Goal: Communication & Community: Answer question/provide support

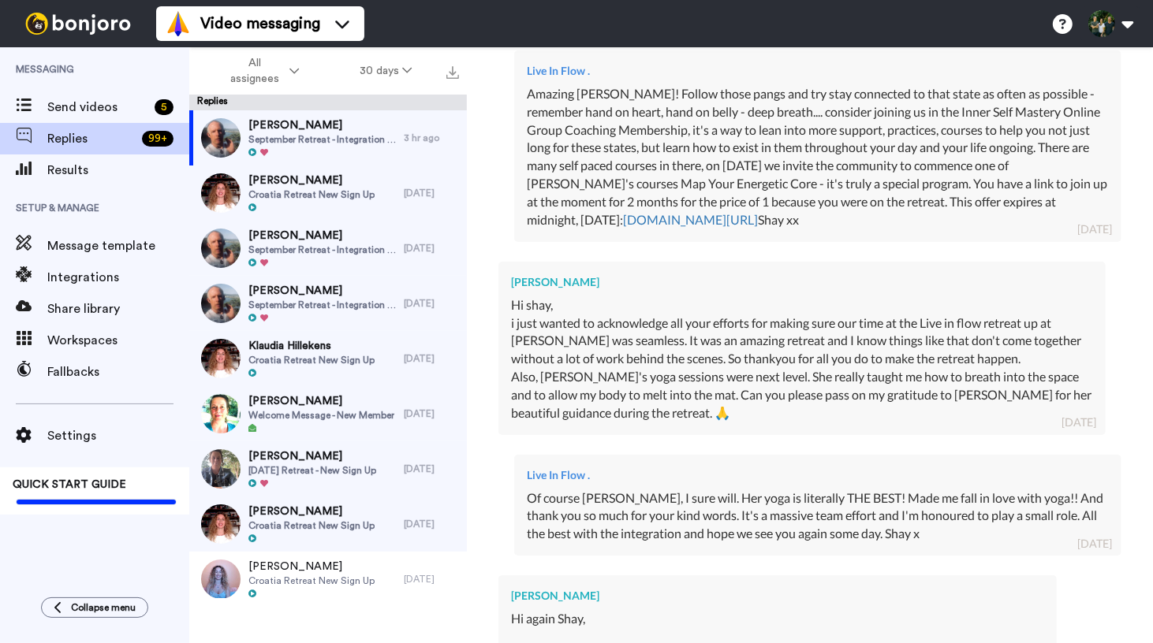
scroll to position [1036, 0]
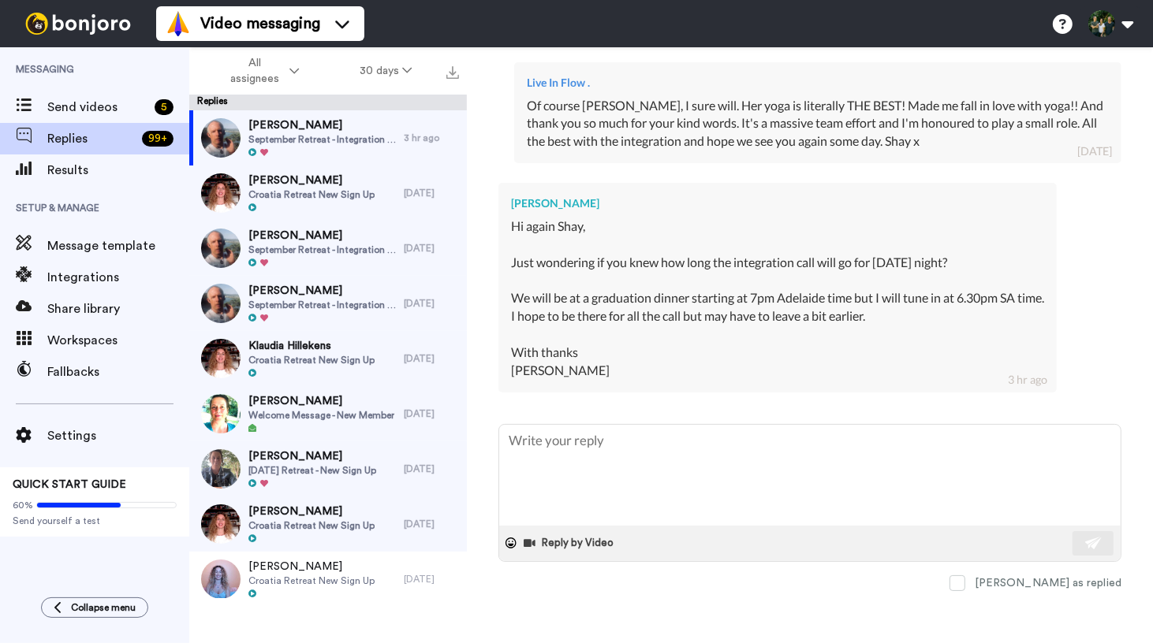
type textarea "x"
type textarea "H"
type textarea "x"
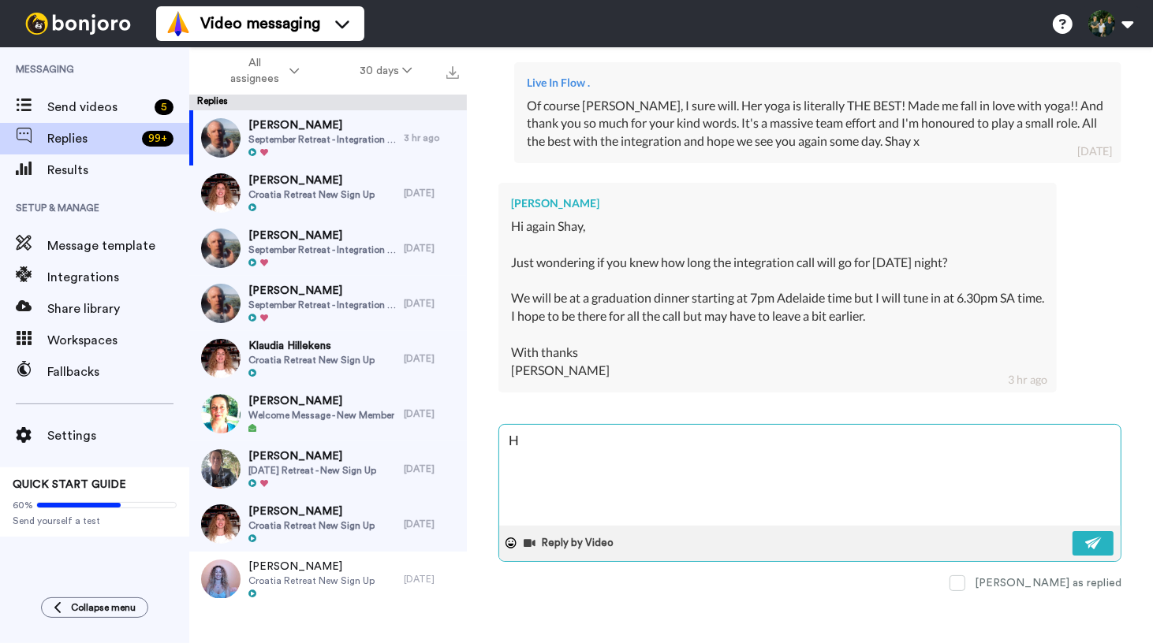
type textarea "He"
type textarea "x"
type textarea "Hey"
type textarea "x"
type textarea "Hey"
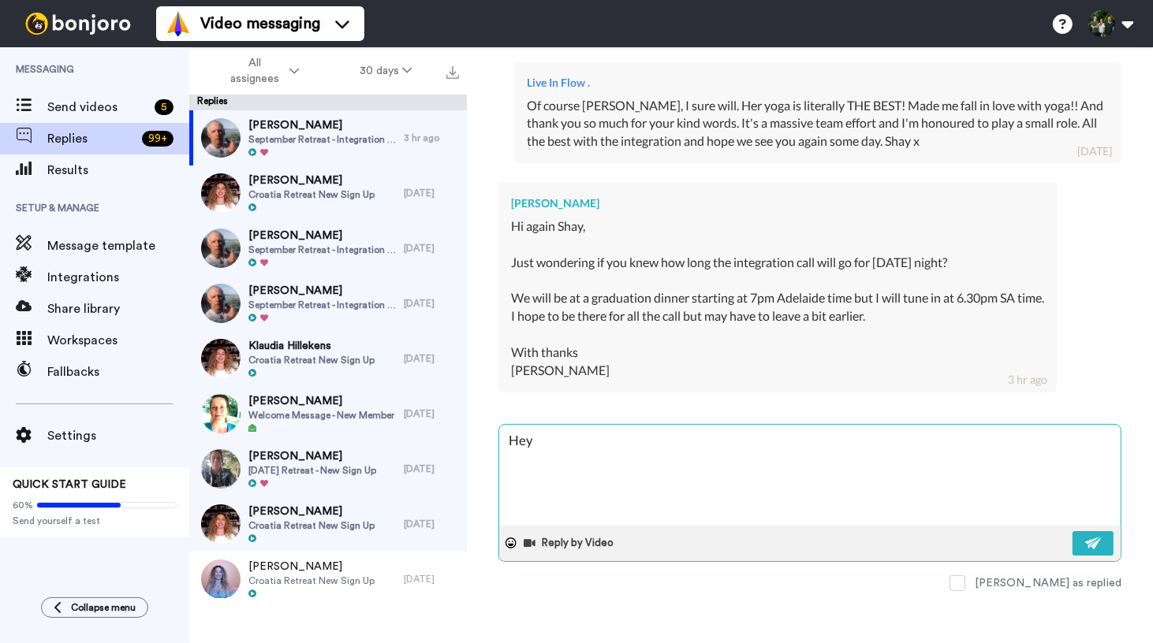
type textarea "x"
type textarea "Hey M"
type textarea "x"
type textarea "Hey [PERSON_NAME]"
type textarea "x"
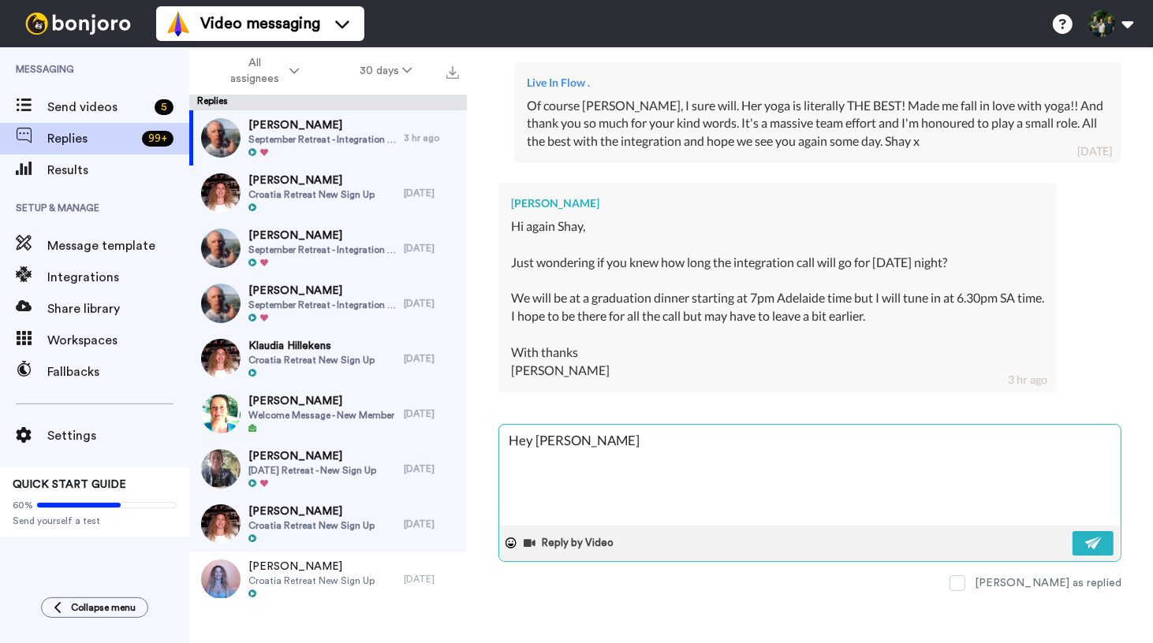
type textarea "Hey Mar"
type textarea "x"
type textarea "Hey [PERSON_NAME]"
type textarea "x"
type textarea "Hey [PERSON_NAME]"
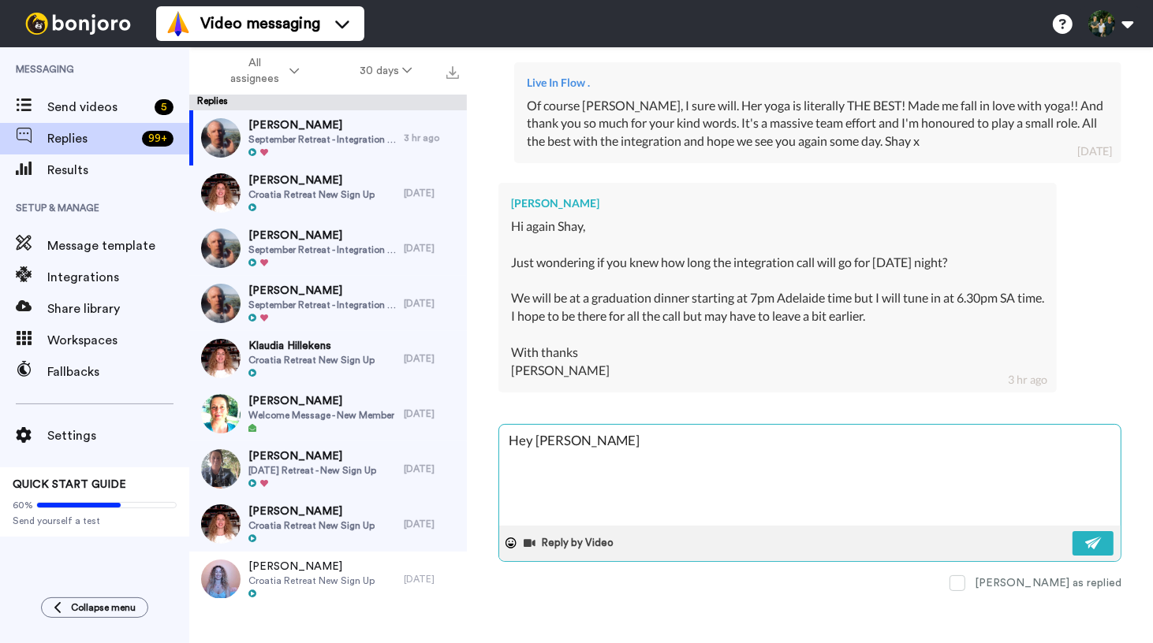
type textarea "x"
type textarea "Hey [PERSON_NAME]"
type textarea "x"
type textarea "Hey [PERSON_NAME]"
type textarea "x"
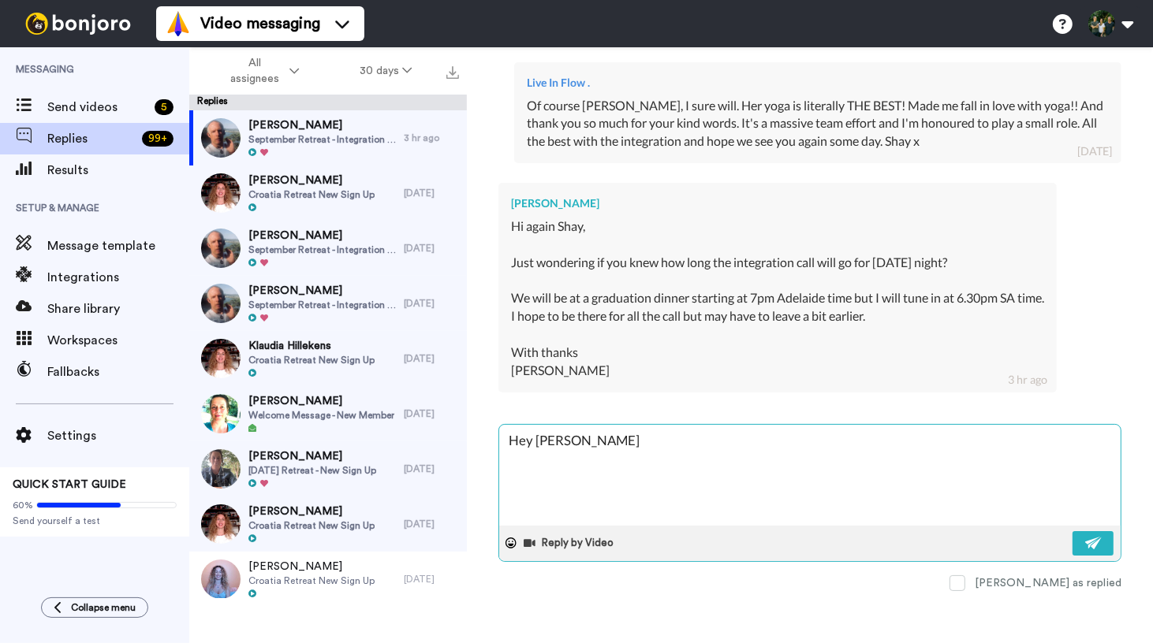
type textarea "Hey [PERSON_NAME]"
type textarea "x"
type textarea "Hey [PERSON_NAME]"
type textarea "x"
type textarea "Hey [PERSON_NAME] Group"
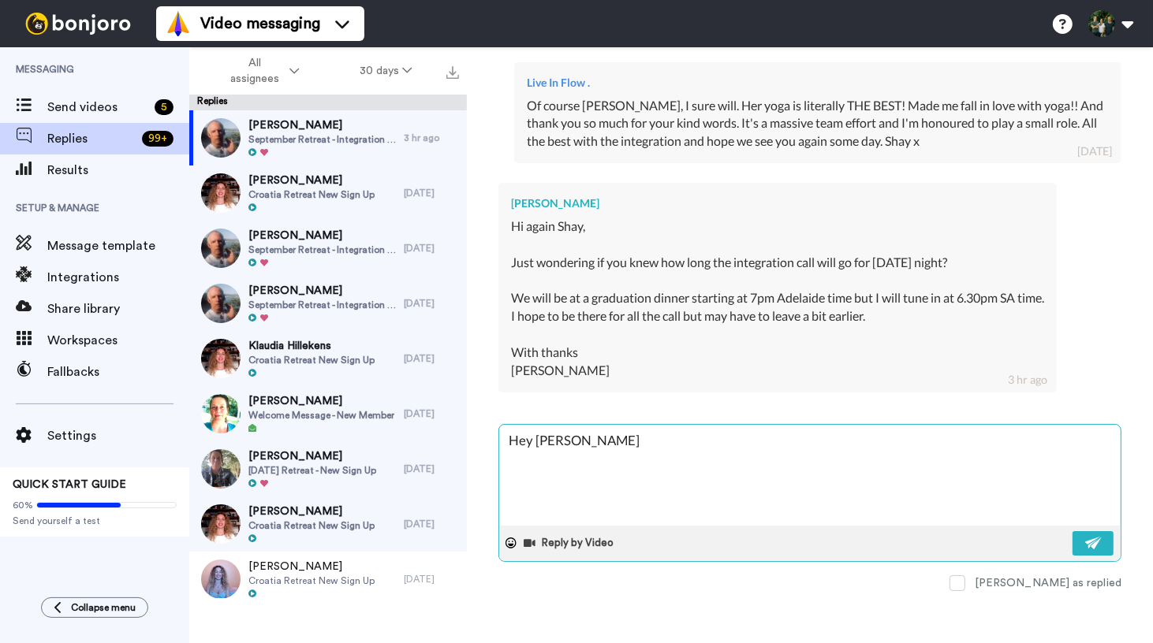
type textarea "x"
type textarea "Hey [PERSON_NAME] Group"
type textarea "x"
type textarea "Hey [PERSON_NAME] Group C"
type textarea "x"
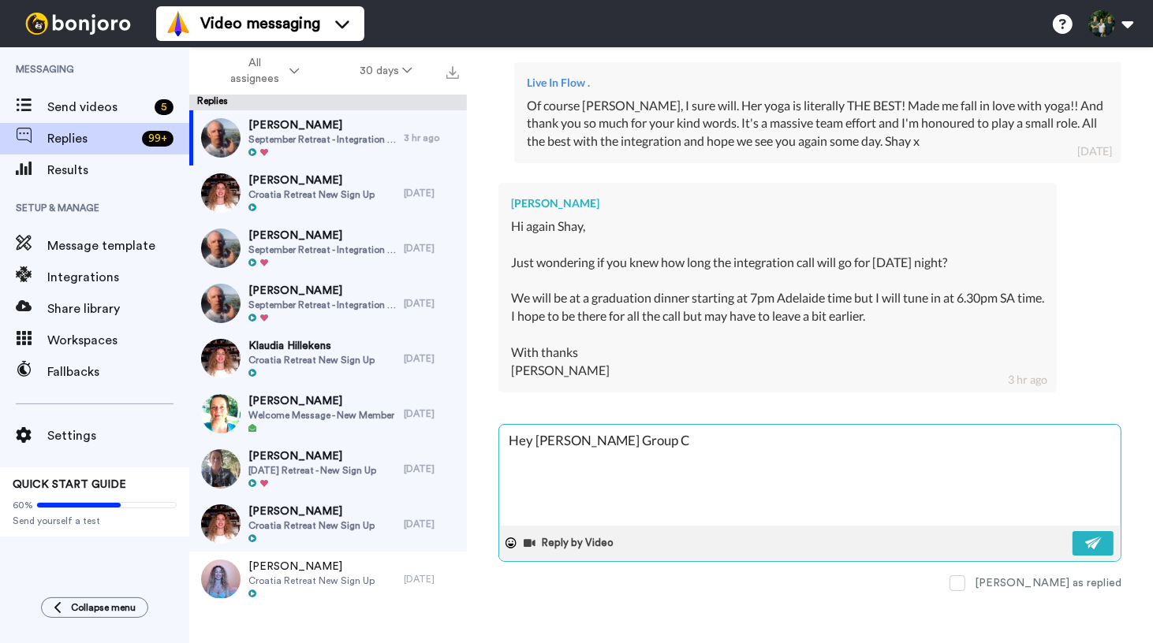
type textarea "Hey [PERSON_NAME] Group Co"
type textarea "x"
type textarea "Hey [PERSON_NAME] Group Coa"
type textarea "x"
type textarea "Hey [PERSON_NAME] Group Coac"
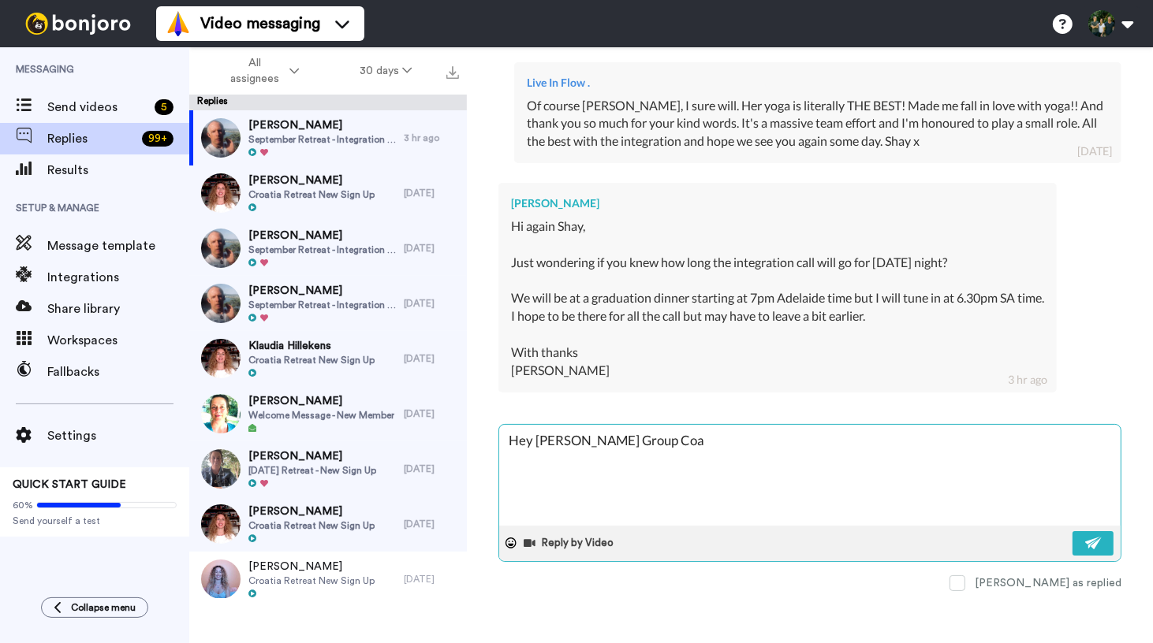
type textarea "x"
type textarea "Hey [PERSON_NAME] Group Coach"
type textarea "x"
type textarea "Hey [PERSON_NAME] Group Coachi"
type textarea "x"
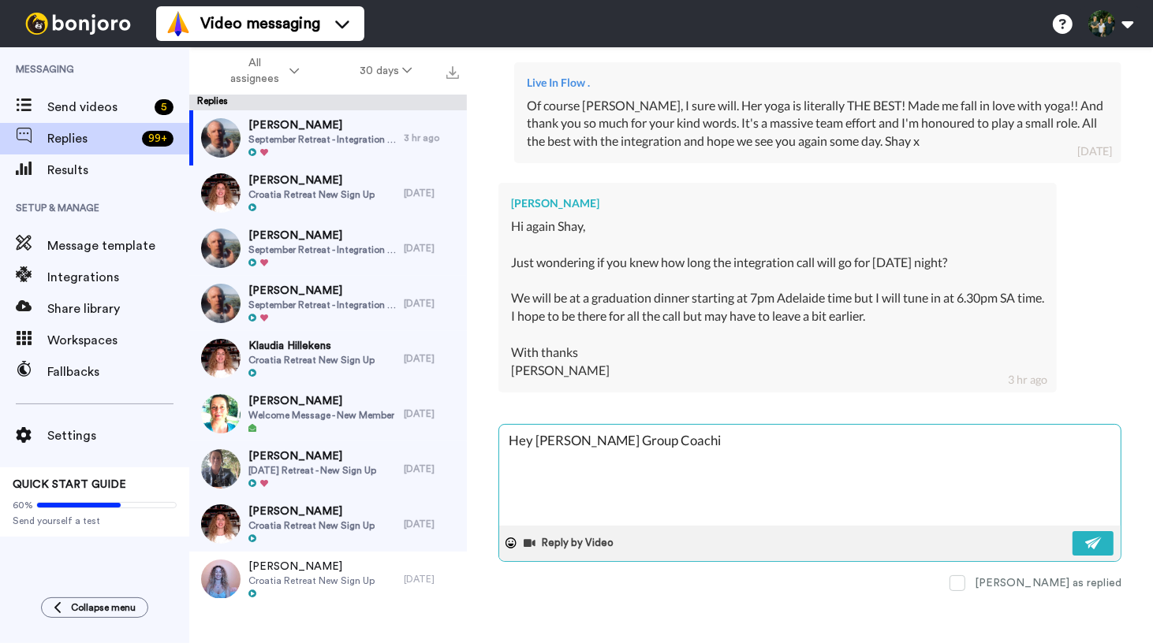
type textarea "Hey [PERSON_NAME] Group Coachin"
type textarea "x"
type textarea "Hey [PERSON_NAME] Group Coaching"
type textarea "x"
type textarea "Hey [PERSON_NAME] Group Coaching"
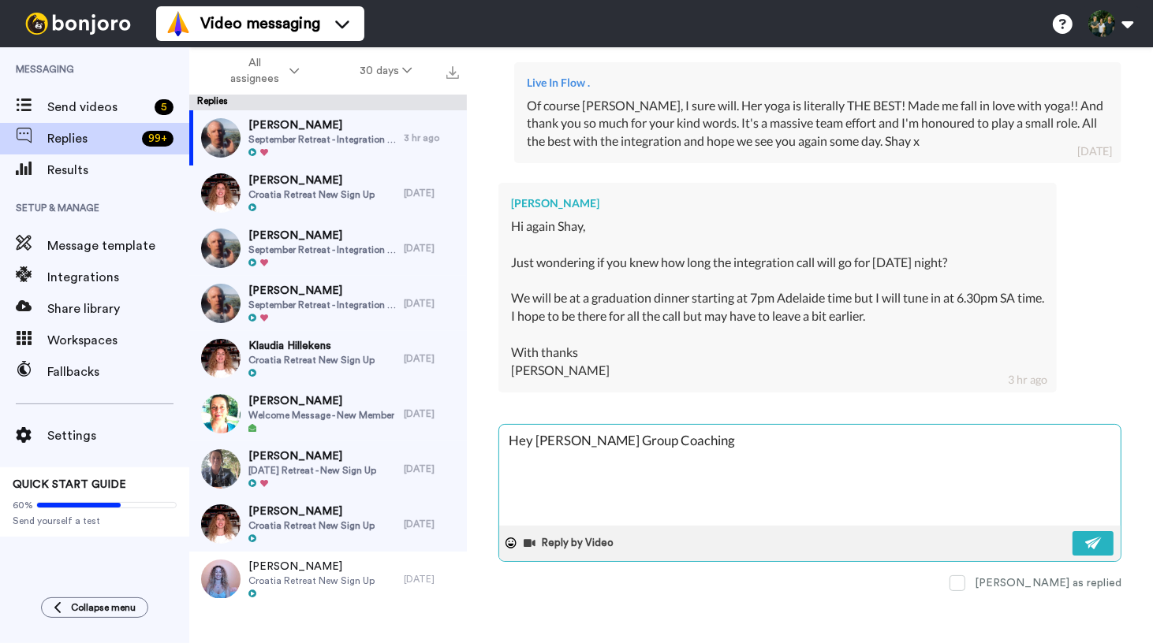
type textarea "x"
type textarea "Hey [PERSON_NAME] Group Coaching C"
type textarea "x"
type textarea "Hey [PERSON_NAME] Group Coaching Ca"
type textarea "x"
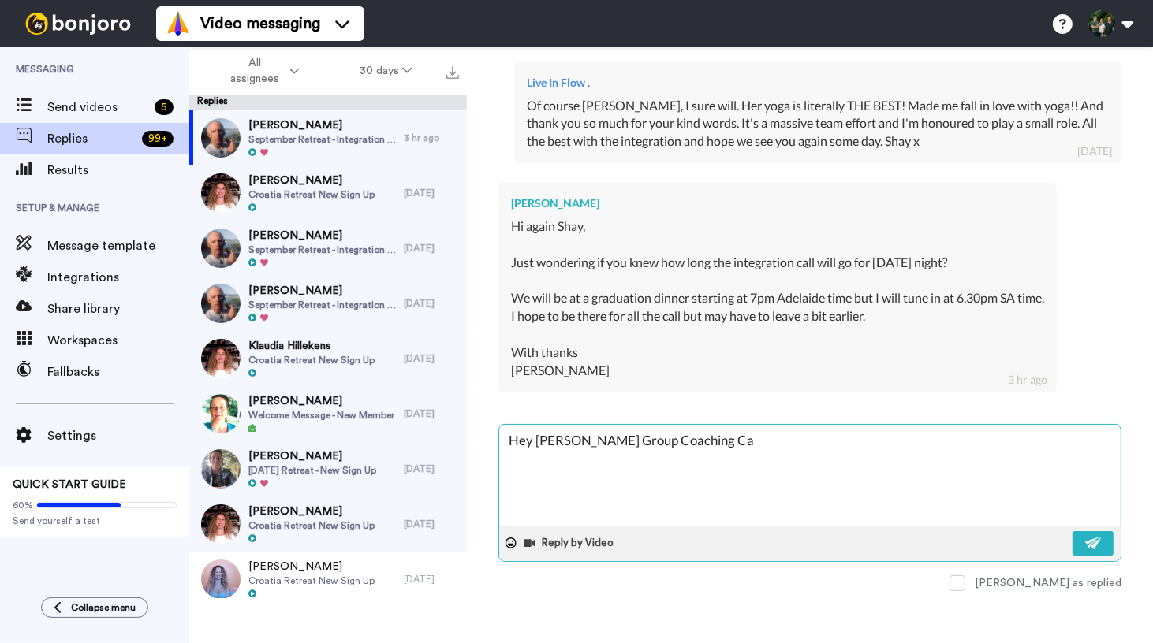
type textarea "Hey [PERSON_NAME] Group Coaching Cal"
type textarea "x"
type textarea "Hey [PERSON_NAME] Group Coaching Call"
type textarea "x"
type textarea "Hey [PERSON_NAME] Group Coaching Calls"
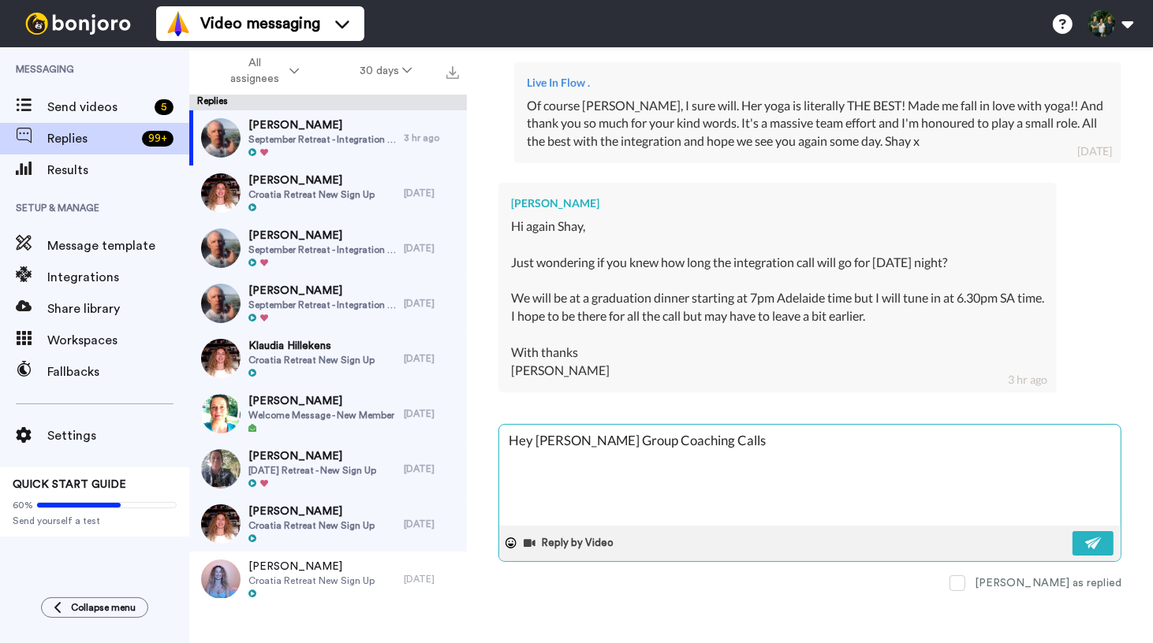
type textarea "x"
type textarea "Hey [PERSON_NAME] Group Coaching Calls"
type textarea "x"
type textarea "Hey [PERSON_NAME] Group Coaching Calls g"
type textarea "x"
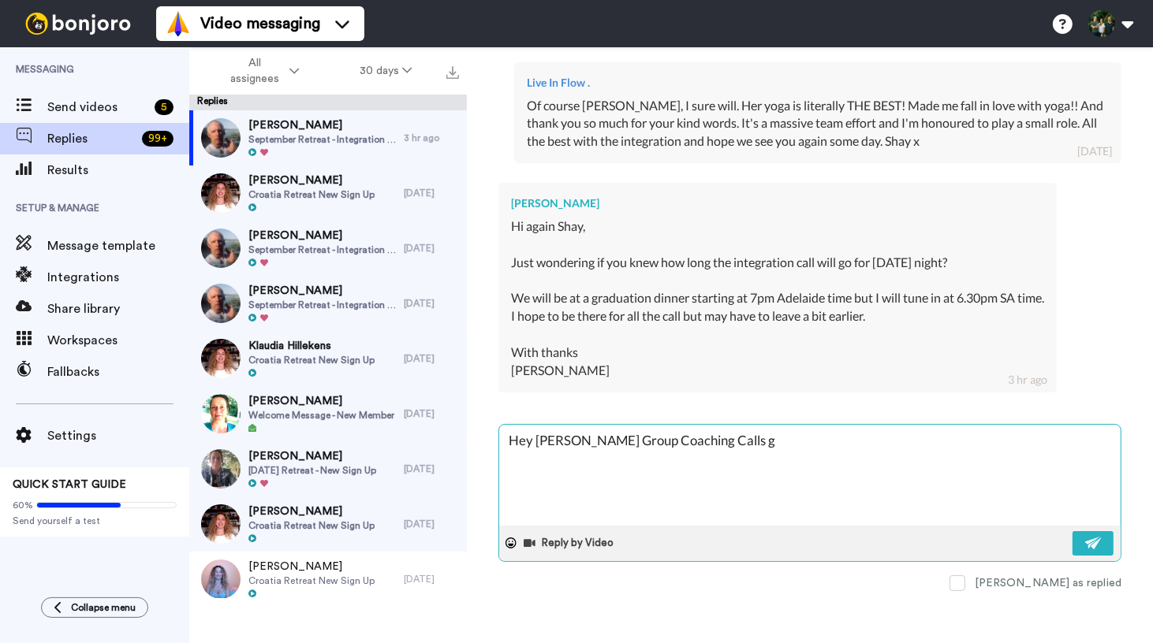
type textarea "Hey [PERSON_NAME] Group Coaching Calls go"
type textarea "x"
type textarea "Hey [PERSON_NAME] Group Coaching Calls go"
type textarea "x"
type textarea "Hey [PERSON_NAME] Group Coaching Calls go f"
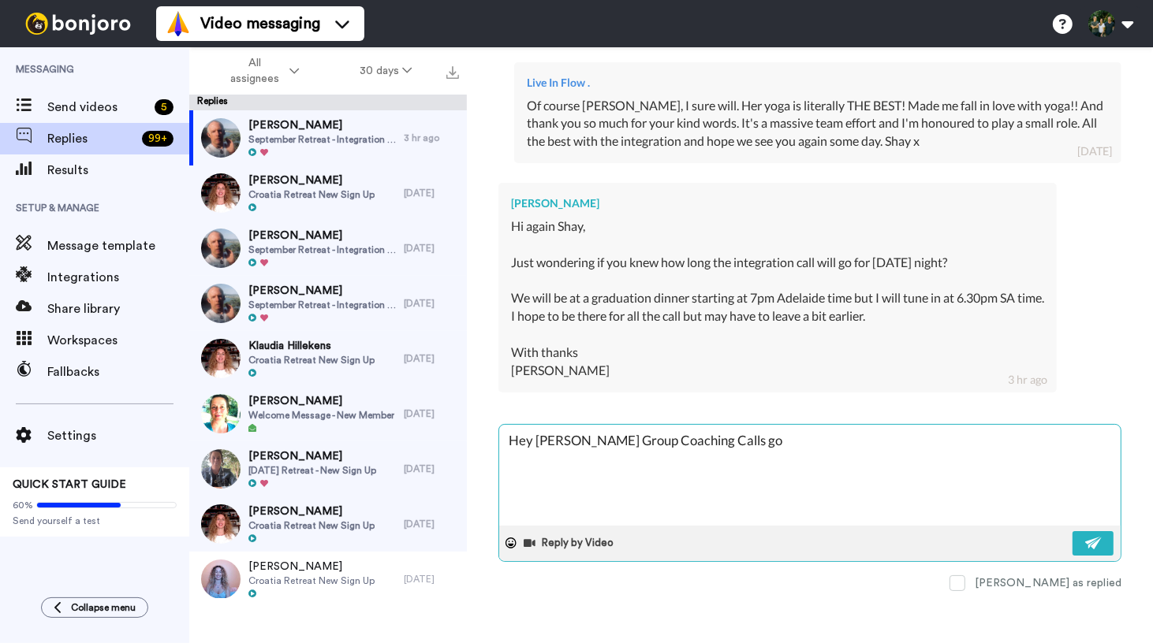
type textarea "x"
type textarea "Hey [PERSON_NAME] Group Coaching Calls go fo"
type textarea "x"
type textarea "Hey [PERSON_NAME] Group Coaching Calls go for"
type textarea "x"
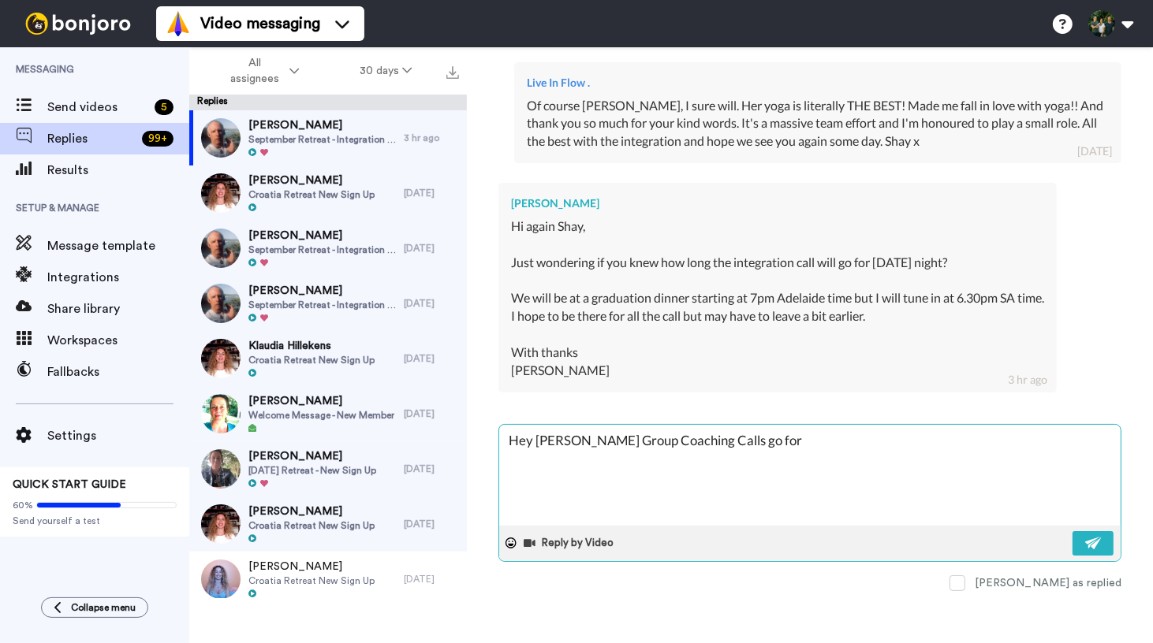
type textarea "Hey [PERSON_NAME] Group Coaching Calls go for"
type textarea "x"
type textarea "Hey [PERSON_NAME] Group Coaching Calls go for 9"
type textarea "x"
type textarea "Hey [PERSON_NAME] Group Coaching Calls go for 90"
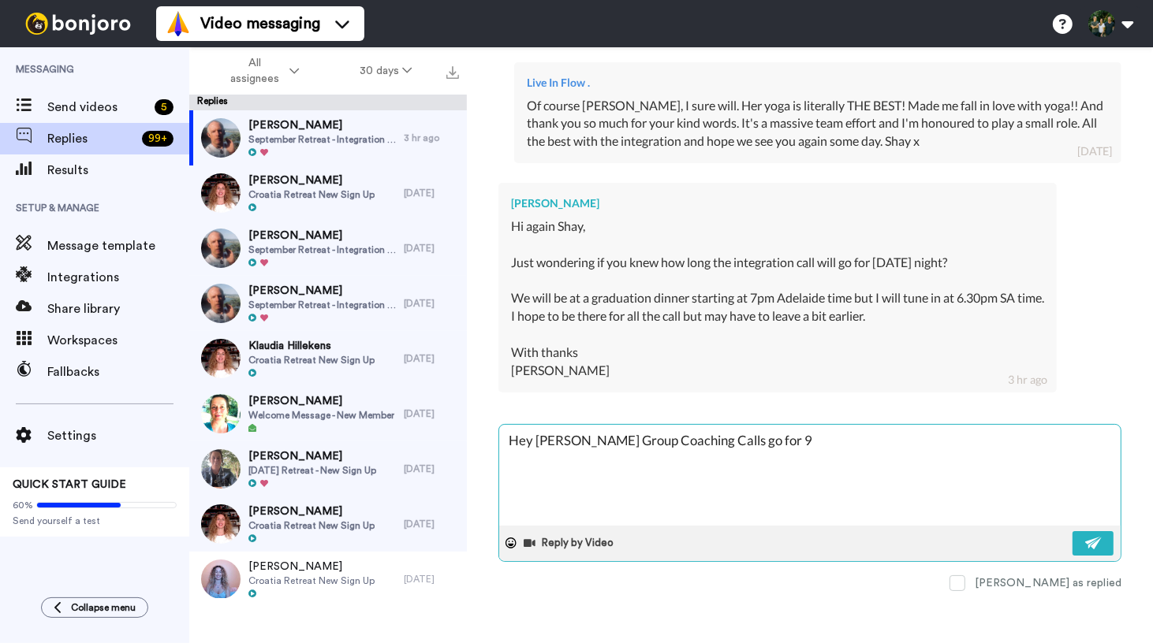
type textarea "x"
type textarea "Hey [PERSON_NAME] Group Coaching Calls go for 90m"
type textarea "x"
type textarea "Hey [PERSON_NAME] Group Coaching Calls go for 90mi"
type textarea "x"
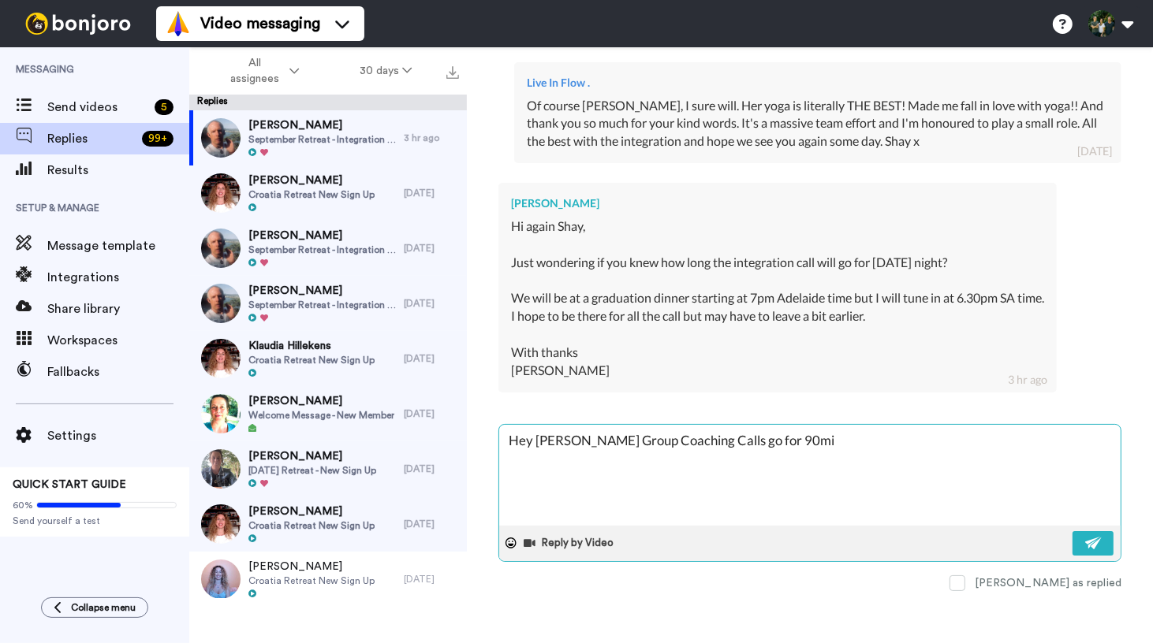
type textarea "Hey [PERSON_NAME] Group Coaching Calls go for 90min"
type textarea "x"
type textarea "Hey [PERSON_NAME] Group Coaching Calls go for 90mins"
type textarea "x"
type textarea "Hey [PERSON_NAME] Group Coaching Calls go for 90mins"
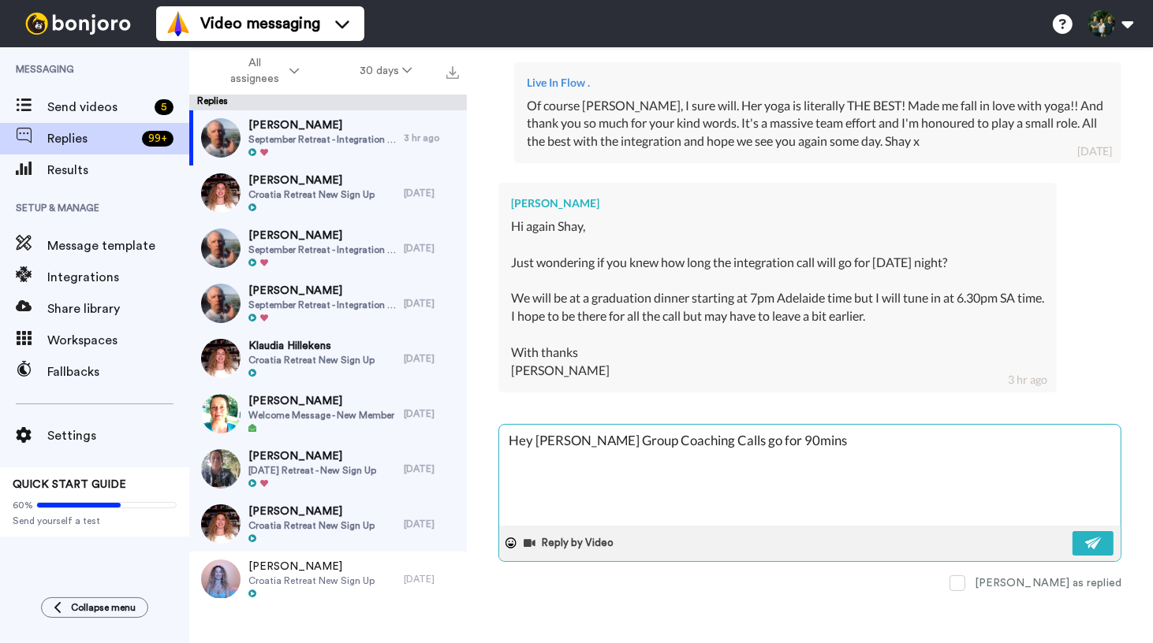
type textarea "x"
type textarea "Hey [PERSON_NAME] Group Coaching Calls go for 90mins b"
type textarea "x"
type textarea "Hey [PERSON_NAME] Group Coaching Calls go for 90mins bu"
type textarea "x"
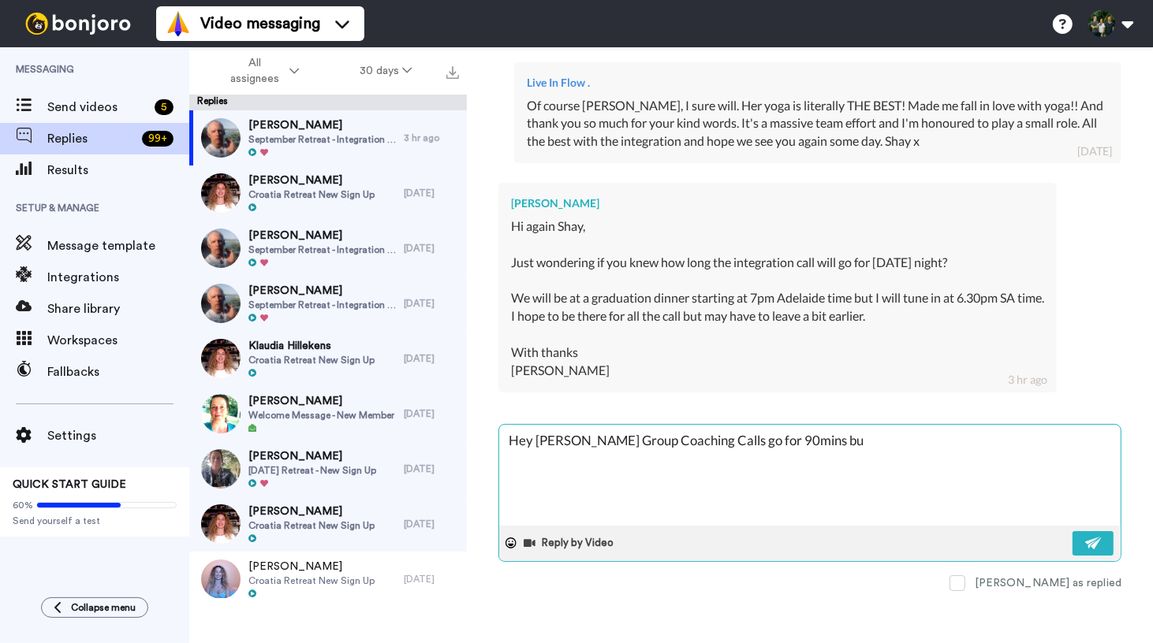
type textarea "Hey [PERSON_NAME] Group Coaching Calls go for 90mins but"
type textarea "x"
type textarea "Hey [PERSON_NAME] Group Coaching Calls go for 90mins but"
type textarea "x"
type textarea "Hey [PERSON_NAME] Group Coaching Calls go for 90mins but y"
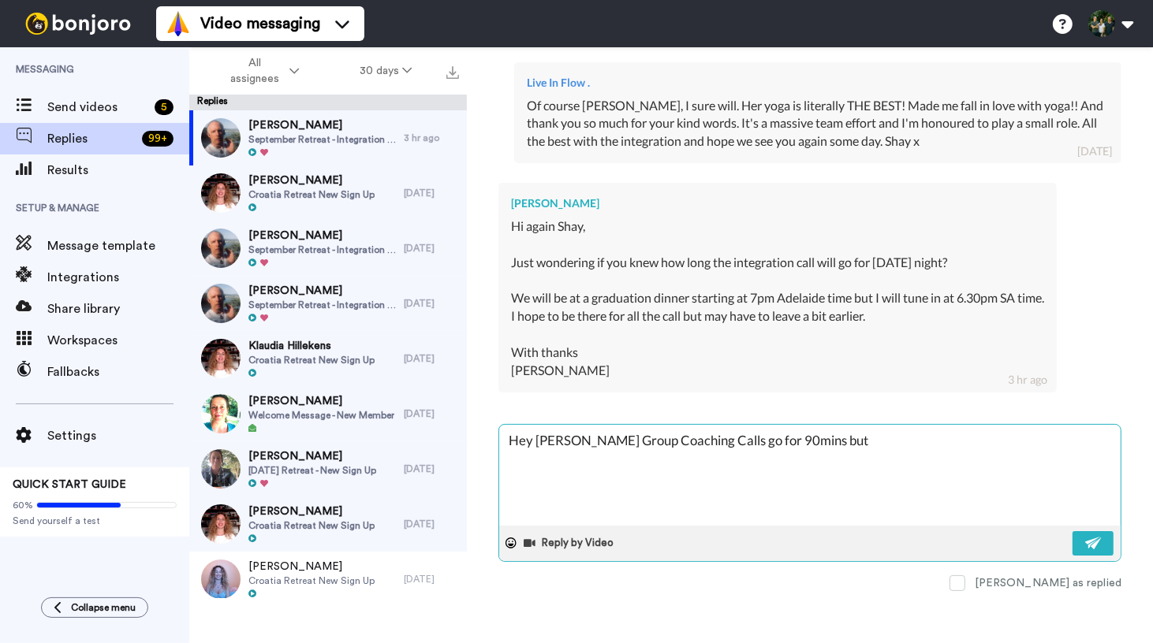
type textarea "x"
type textarea "Hey [PERSON_NAME] Group Coaching Calls go for 90mins but yo"
type textarea "x"
type textarea "Hey [PERSON_NAME] Group Coaching Calls go for 90mins but you"
type textarea "x"
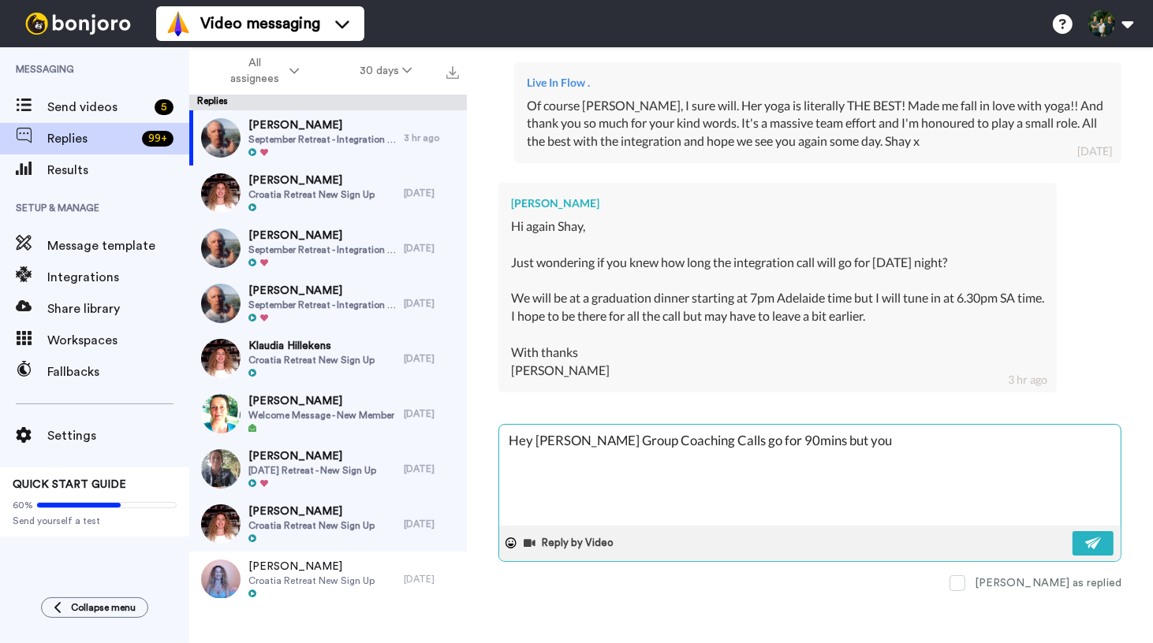
type textarea "Hey [PERSON_NAME] Group Coaching Calls go for 90mins but you'"
type textarea "x"
type textarea "Hey [PERSON_NAME] Group Coaching Calls go for 90mins but you'r"
type textarea "x"
type textarea "Hey [PERSON_NAME] Group Coaching Calls go for 90mins but you're"
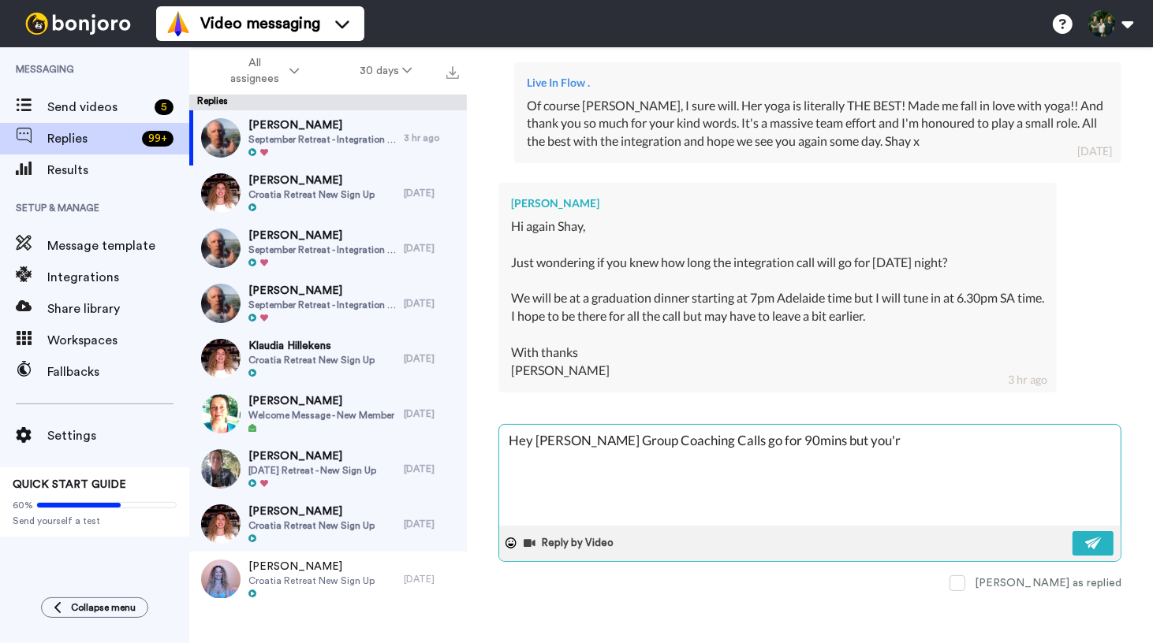
type textarea "x"
type textarea "Hey [PERSON_NAME] Group Coaching Calls go for 90mins but you're"
type textarea "x"
type textarea "Hey [PERSON_NAME] Group Coaching Calls go for 90mins but you're w"
type textarea "x"
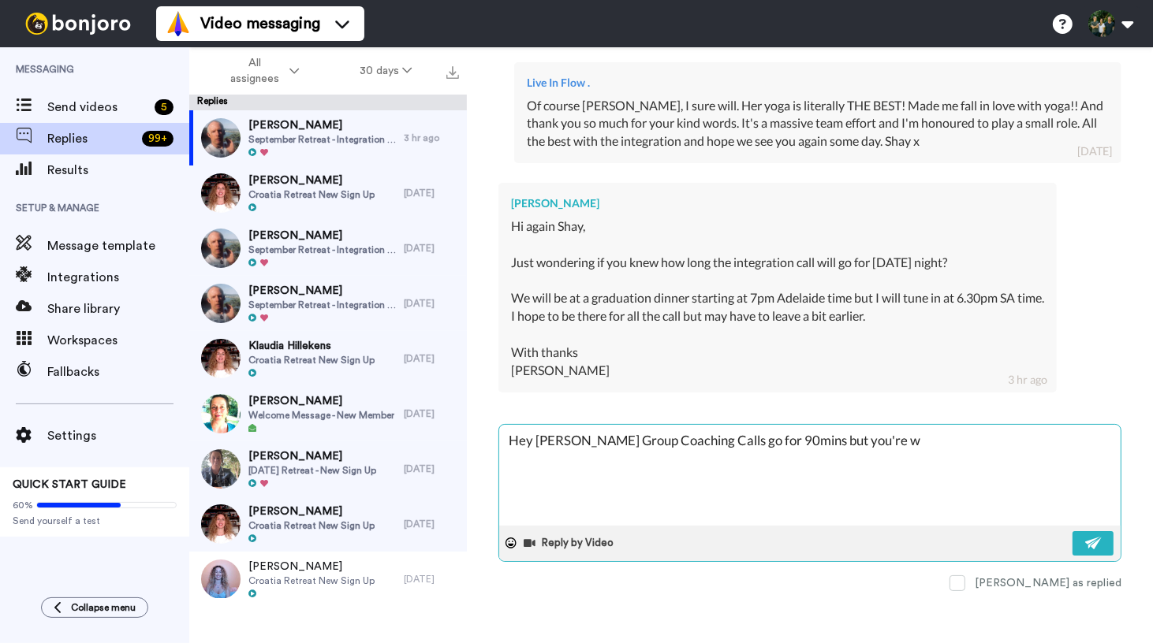
type textarea "Hey [PERSON_NAME] Group Coaching Calls go for 90mins but you're we"
type textarea "x"
type textarea "Hey [PERSON_NAME] Group Coaching Calls go for 90mins but you're wel"
type textarea "x"
type textarea "Hey [PERSON_NAME] Group Coaching Calls go for 90mins but you're welc"
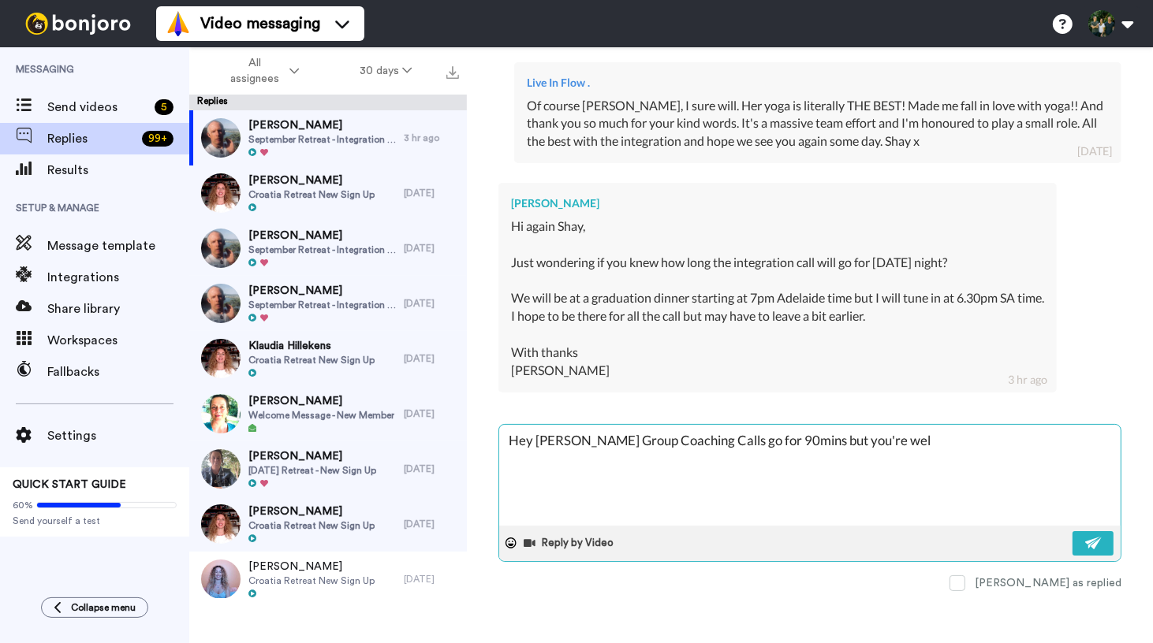
type textarea "x"
type textarea "Hey [PERSON_NAME] Group Coaching Calls go for 90mins but you're welco"
type textarea "x"
type textarea "Hey [PERSON_NAME] Group Coaching Calls go for 90mins but you're welcom"
type textarea "x"
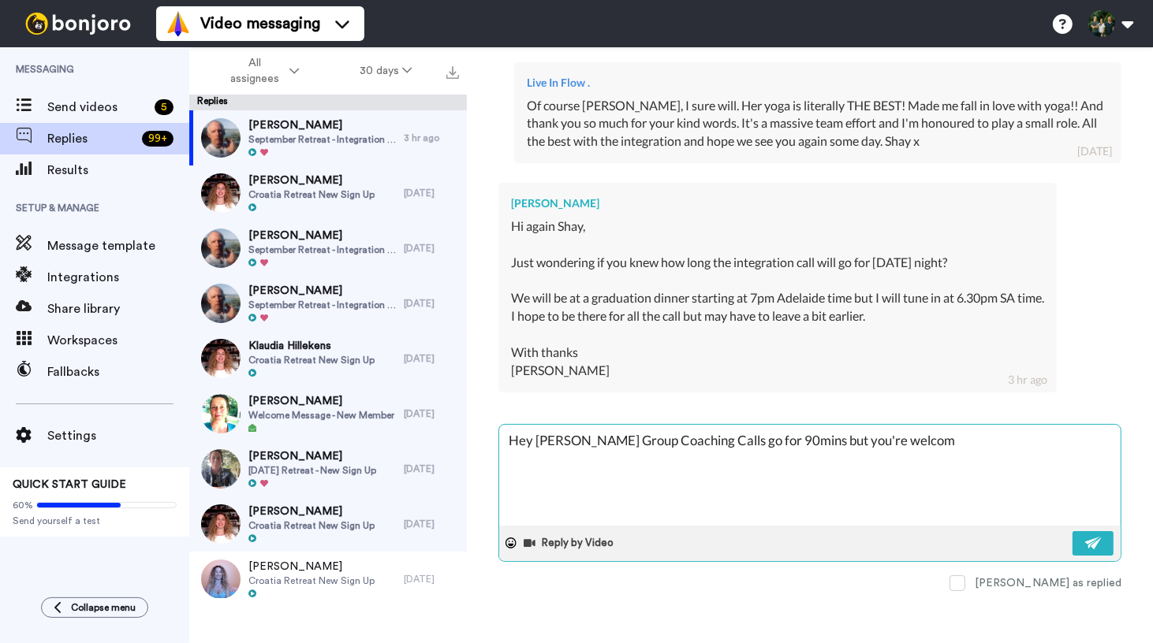
type textarea "Hey [PERSON_NAME] Group Coaching Calls go for 90mins but you're welcome"
type textarea "x"
type textarea "Hey [PERSON_NAME] Group Coaching Calls go for 90mins but you're welcome"
type textarea "x"
type textarea "Hey [PERSON_NAME] Group Coaching Calls go for 90mins but you're welcome t"
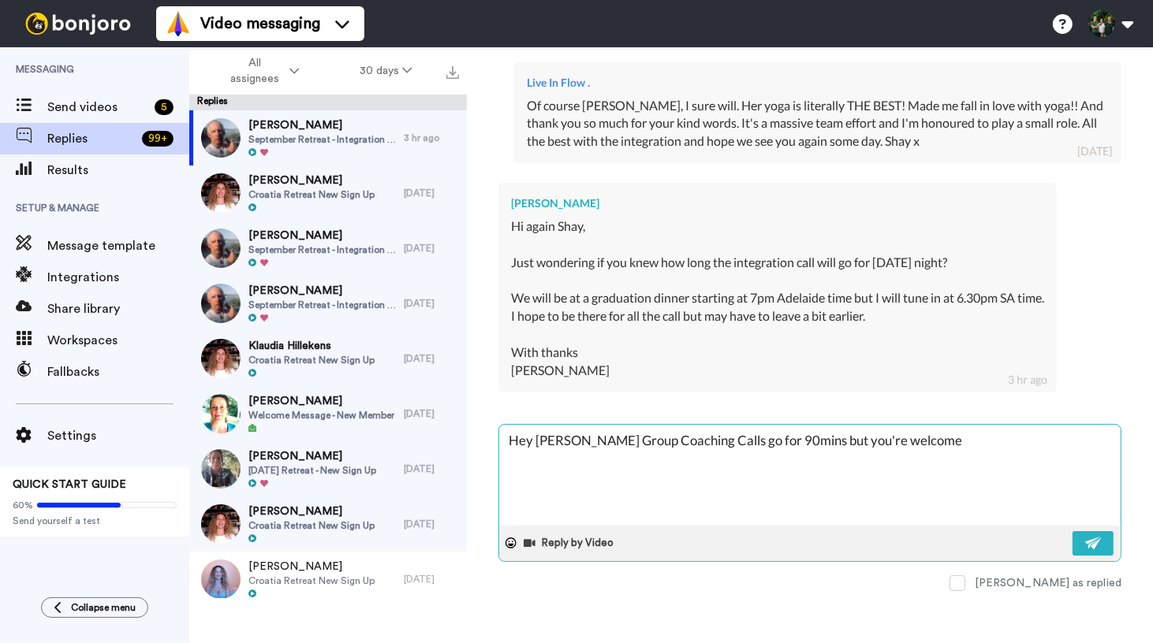
type textarea "x"
type textarea "Hey [PERSON_NAME] Group Coaching Calls go for 90mins but you're welcome to"
type textarea "x"
type textarea "Hey [PERSON_NAME] Group Coaching Calls go for 90mins but you're welcome to"
type textarea "x"
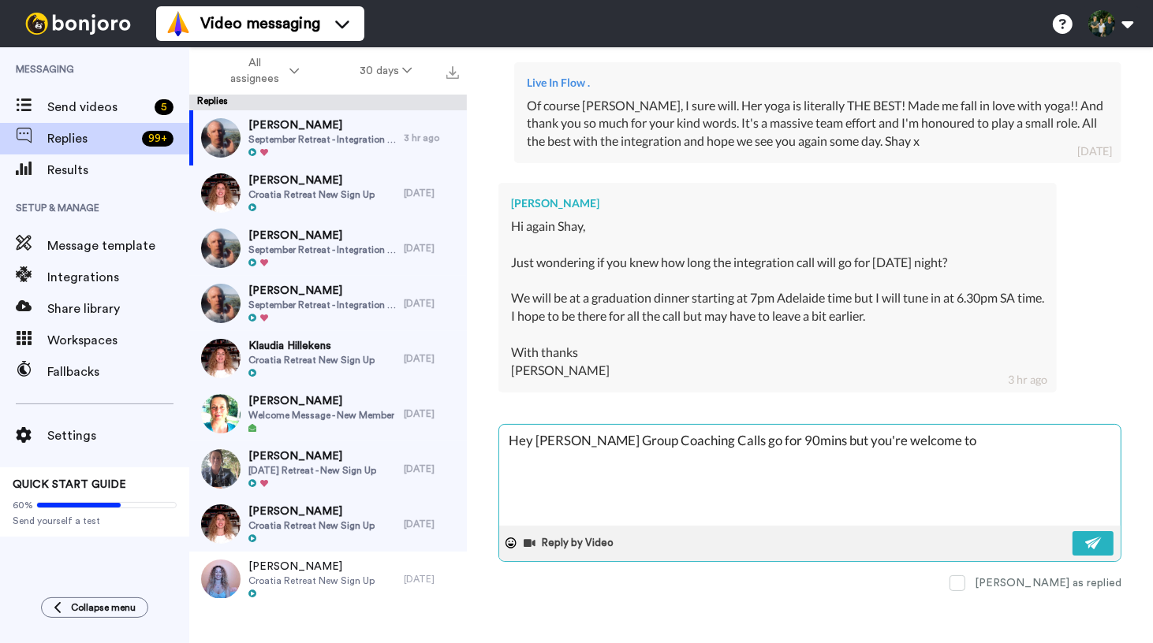
type textarea "Hey [PERSON_NAME] Group Coaching Calls go for 90mins but you're welcome to a"
type textarea "x"
type textarea "Hey [PERSON_NAME] Group Coaching Calls go for 90mins but you're welcome to at"
type textarea "x"
type textarea "Hey [PERSON_NAME] Group Coaching Calls go for 90mins but you're welcome to att"
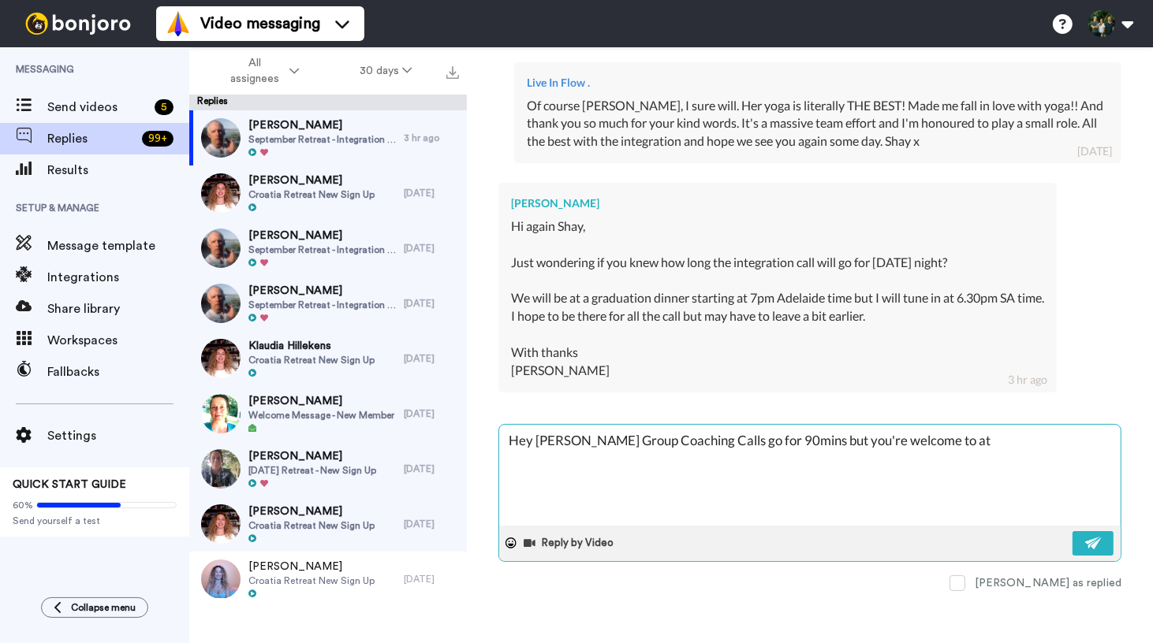
type textarea "x"
type textarea "Hey [PERSON_NAME] Group Coaching Calls go for 90mins but you're welcome to atte"
type textarea "x"
type textarea "Hey [PERSON_NAME] Group Coaching Calls go for 90mins but you're welcome to atten"
type textarea "x"
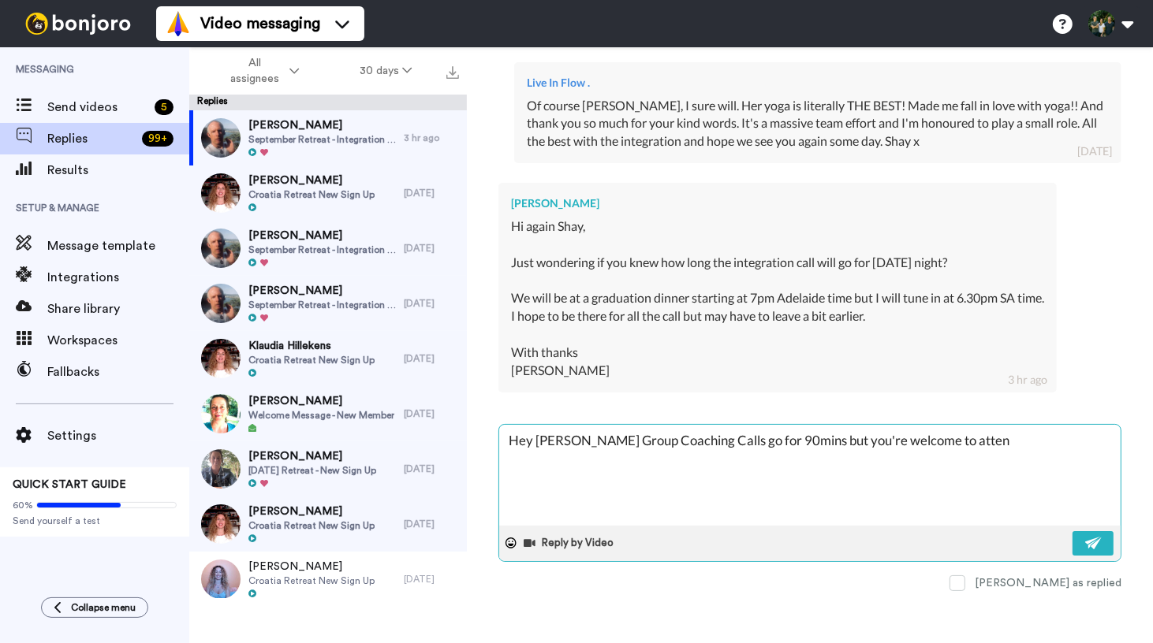
type textarea "Hey [PERSON_NAME] Group Coaching Calls go for 90mins but you're welcome to atte…"
type textarea "x"
type textarea "Hey [PERSON_NAME] Group Coaching Calls go for 90mins but you're welcome to atte…"
type textarea "x"
type textarea "Hey [PERSON_NAME] Group Coaching Calls go for 90mins but you're welcome to atte…"
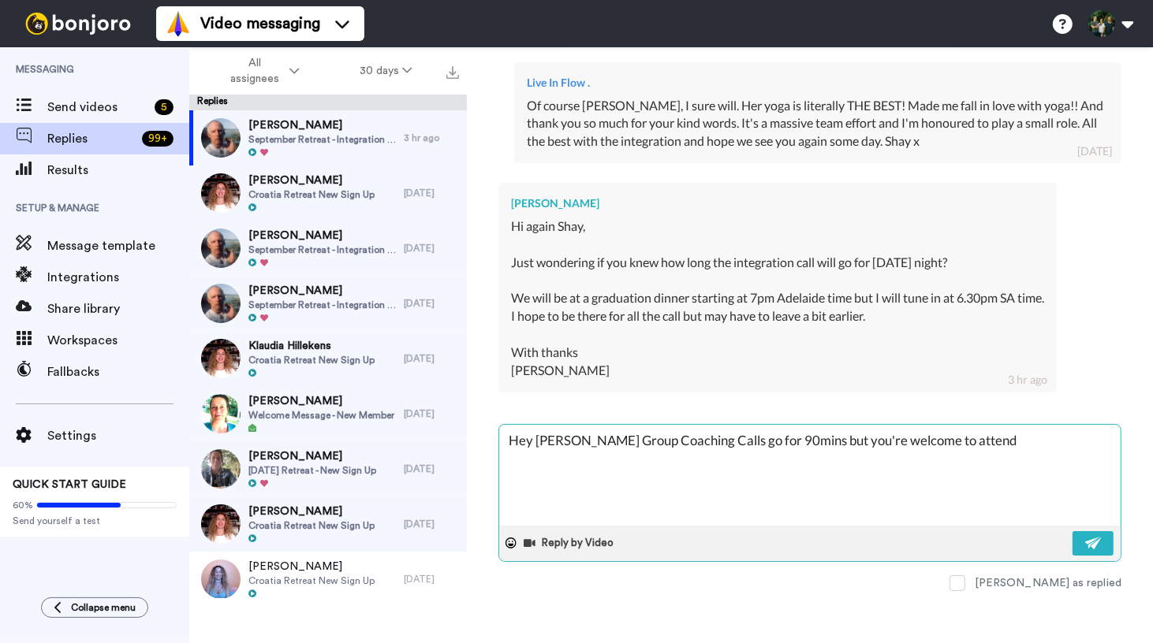
type textarea "x"
type textarea "Hey [PERSON_NAME] Group Coaching Calls go for 90mins but you're welcome to atte…"
type textarea "x"
type textarea "Hey [PERSON_NAME] Group Coaching Calls go for 90mins but you're welcome to atte…"
type textarea "x"
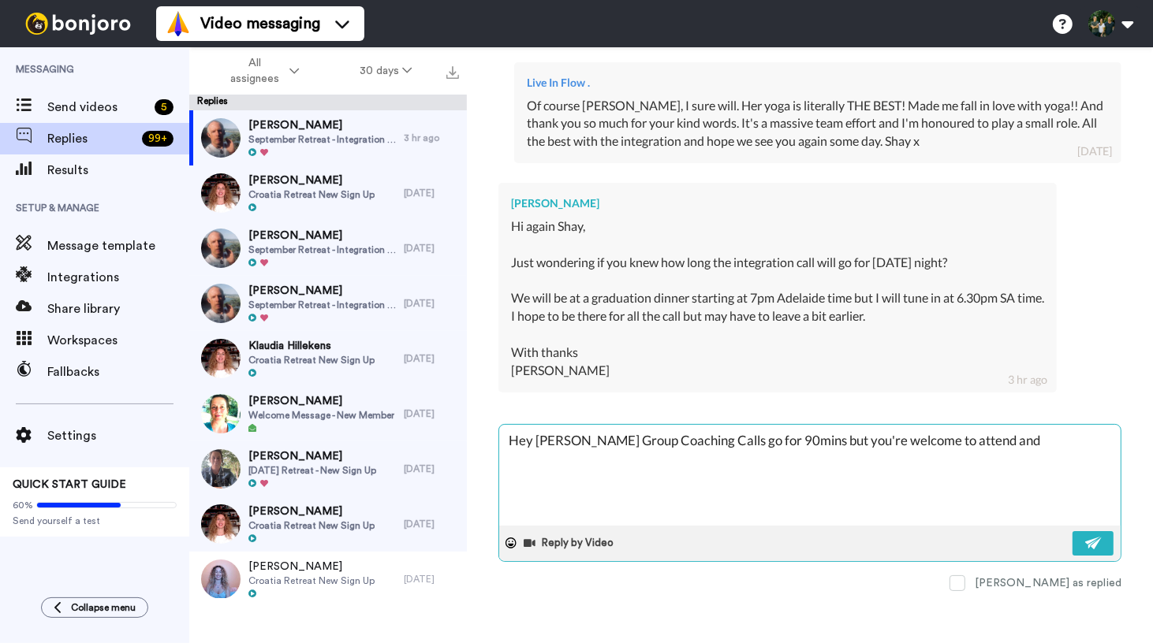
type textarea "Hey [PERSON_NAME] Group Coaching Calls go for 90mins but you're welcome to atte…"
type textarea "x"
type textarea "Hey [PERSON_NAME] Group Coaching Calls go for 90mins but you're welcome to atte…"
type textarea "x"
type textarea "Hey [PERSON_NAME] Group Coaching Calls go for 90mins but you're welcome to atte…"
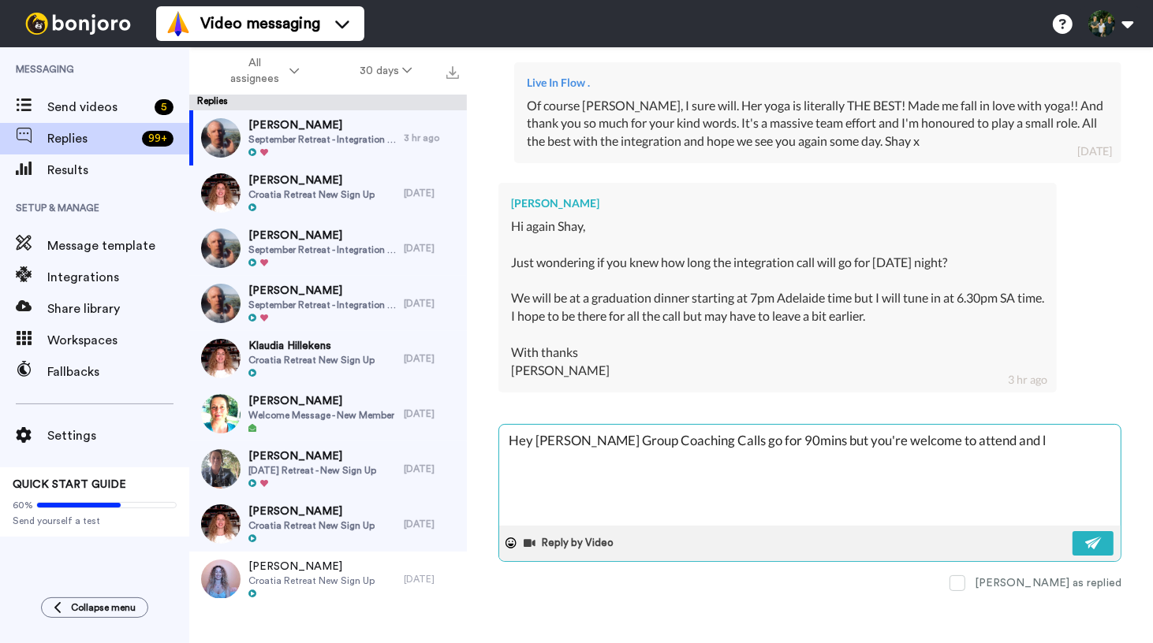
type textarea "x"
type textarea "Hey [PERSON_NAME] Group Coaching Calls go for 90mins but you're welcome to atte…"
type textarea "x"
type textarea "Hey [PERSON_NAME] Group Coaching Calls go for 90mins but you're welcome to atte…"
type textarea "x"
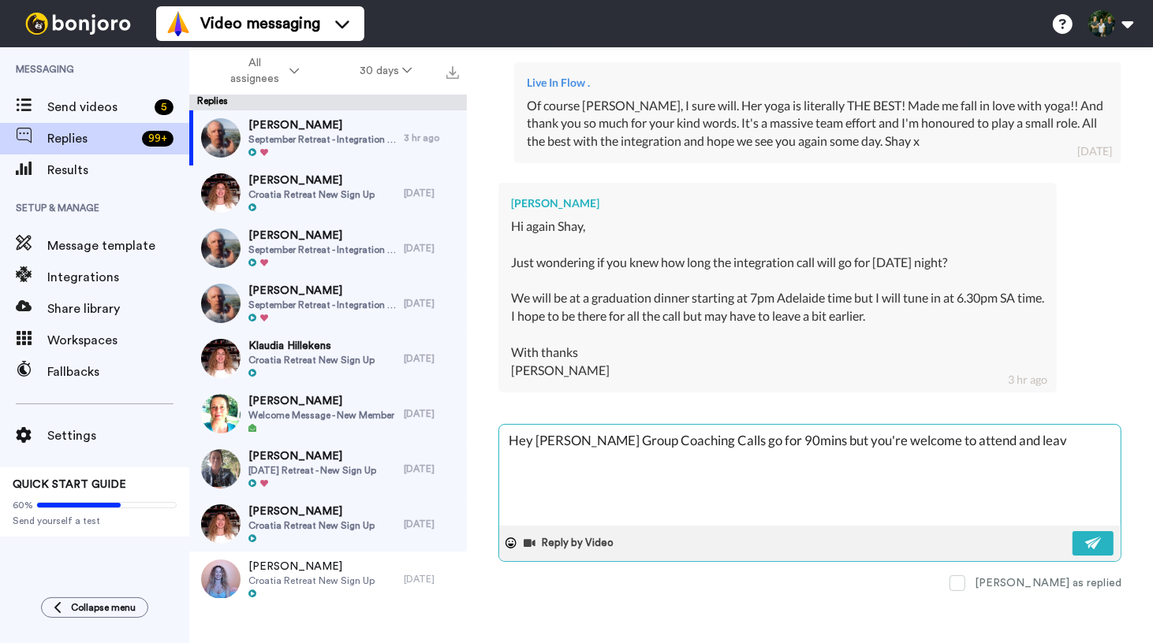
type textarea "Hey [PERSON_NAME] Group Coaching Calls go for 90mins but you're welcome to atte…"
type textarea "x"
type textarea "Hey [PERSON_NAME] Group Coaching Calls go for 90mins but you're welcome to atte…"
type textarea "x"
type textarea "Hey [PERSON_NAME] Group Coaching Calls go for 90mins but you're welcome to atte…"
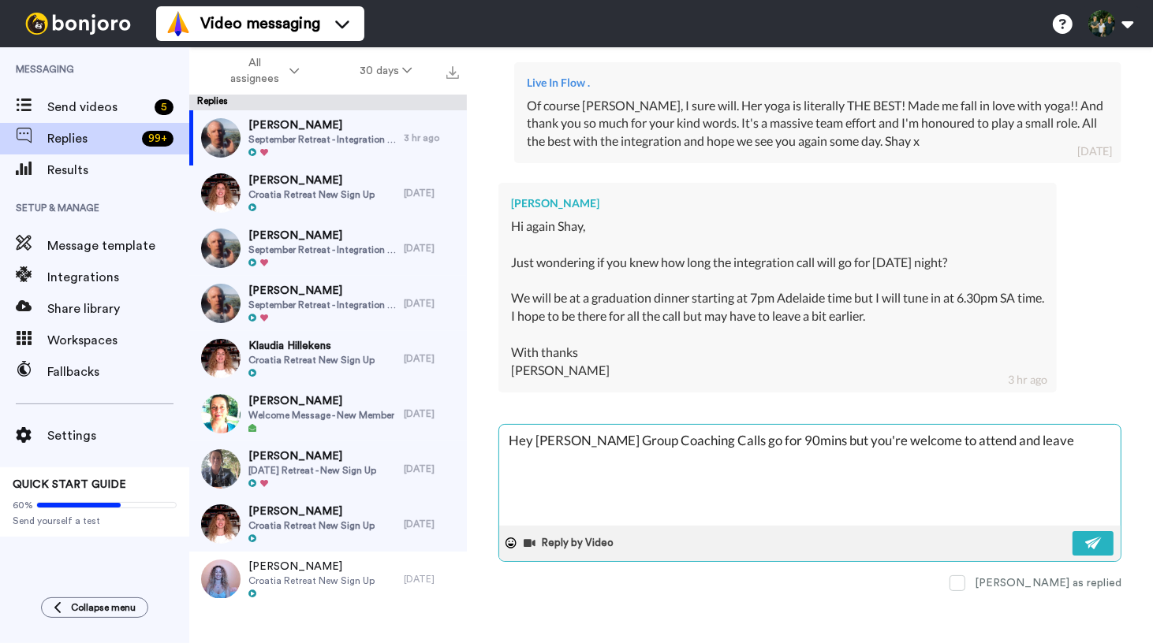
type textarea "x"
type textarea "Hey [PERSON_NAME] Group Coaching Calls go for 90mins but you're welcome to atte…"
type textarea "x"
type textarea "Hey [PERSON_NAME] Group Coaching Calls go for 90mins but you're welcome to atte…"
type textarea "x"
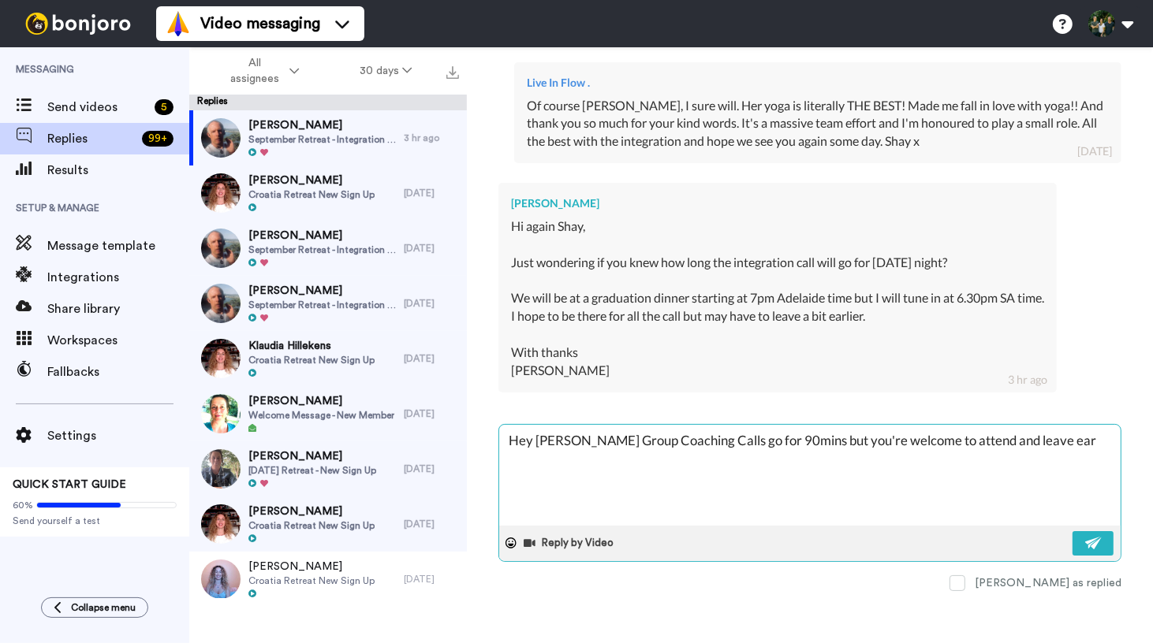
type textarea "Hey [PERSON_NAME] Group Coaching Calls go for 90mins but you're welcome to atte…"
type textarea "x"
type textarea "Hey [PERSON_NAME] Group Coaching Calls go for 90mins but you're welcome to atte…"
type textarea "x"
type textarea "Hey [PERSON_NAME] Group Coaching Calls go for 90mins but you're welcome to atte…"
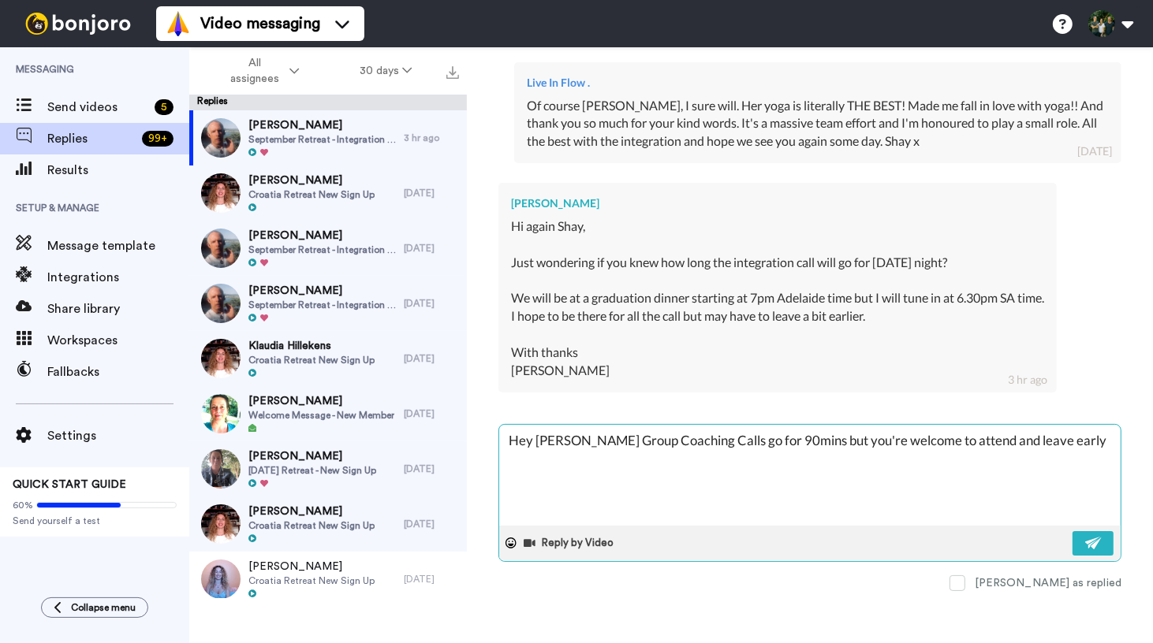
type textarea "x"
type textarea "Hey [PERSON_NAME] Group Coaching Calls go for 90mins but you're welcome to atte…"
type textarea "x"
type textarea "Hey [PERSON_NAME] Group Coaching Calls go for 90mins but you're welcome to atte…"
type textarea "x"
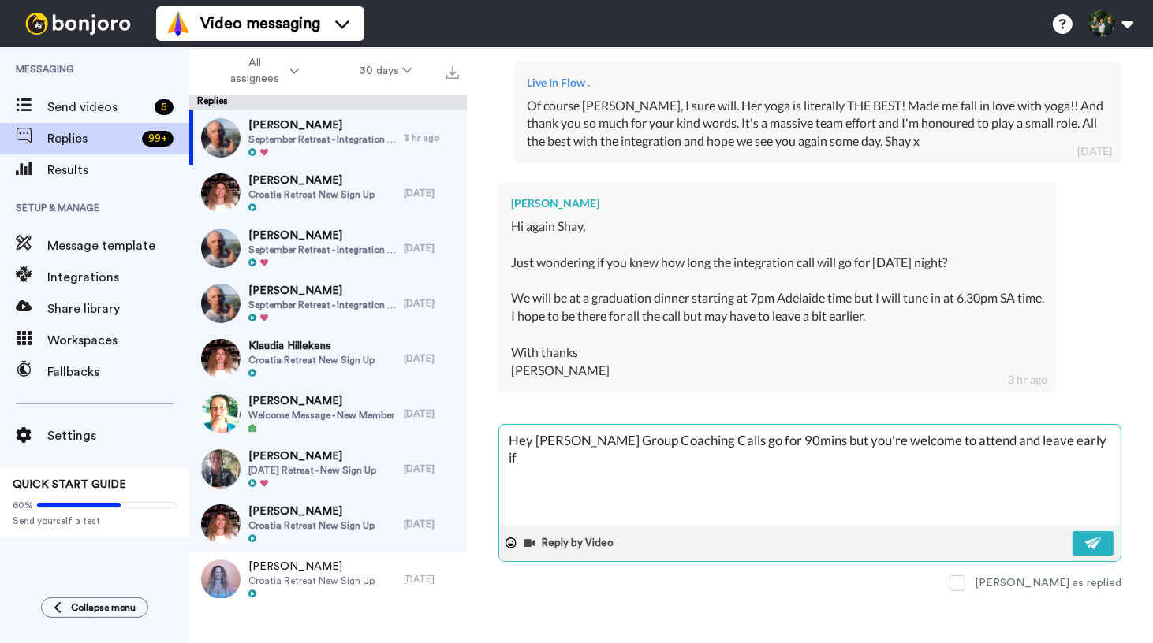
type textarea "Hey [PERSON_NAME] Group Coaching Calls go for 90mins but you're welcome to atte…"
type textarea "x"
type textarea "Hey [PERSON_NAME] Group Coaching Calls go for 90mins but you're welcome to atte…"
type textarea "x"
type textarea "Hey [PERSON_NAME] Group Coaching Calls go for 90mins but you're welcome to atte…"
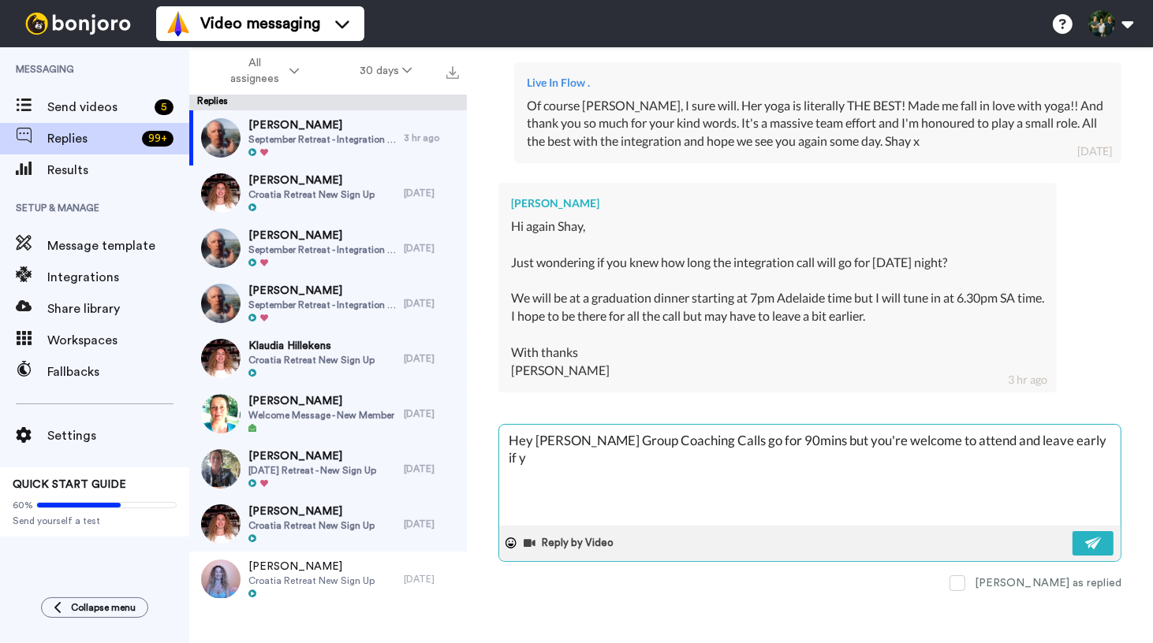
type textarea "x"
type textarea "Hey [PERSON_NAME] Group Coaching Calls go for 90mins but you're welcome to atte…"
type textarea "x"
type textarea "Hey [PERSON_NAME] Group Coaching Calls go for 90mins but you're welcome to atte…"
type textarea "x"
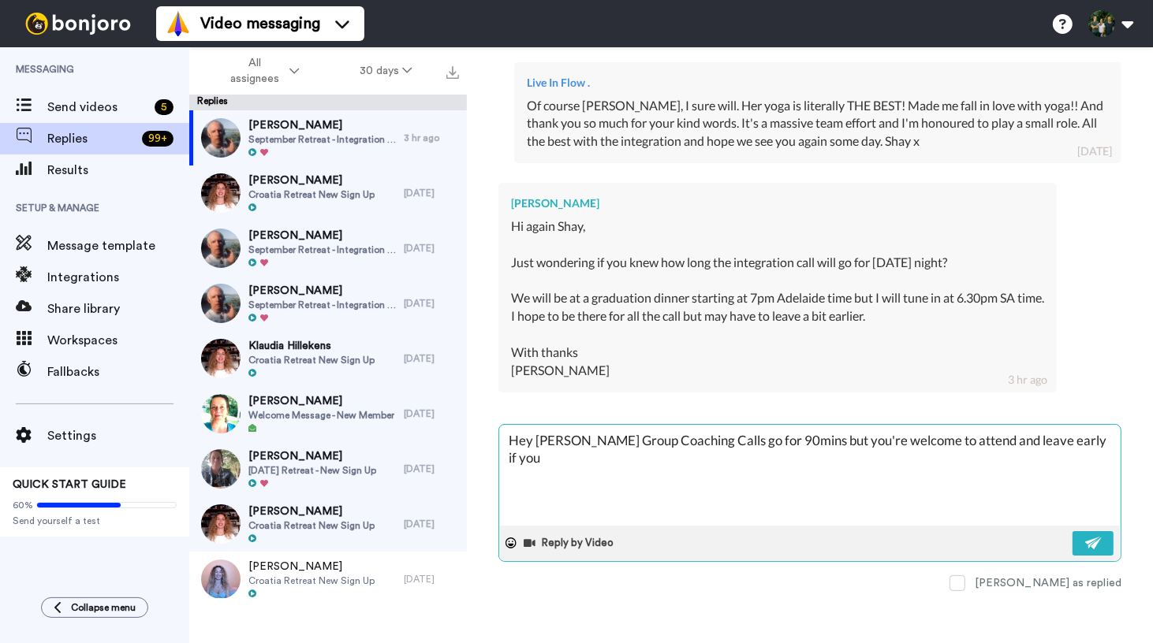
type textarea "Hey [PERSON_NAME] Group Coaching Calls go for 90mins but you're welcome to atte…"
type textarea "x"
type textarea "Hey [PERSON_NAME] Group Coaching Calls go for 90mins but you're welcome to atte…"
type textarea "x"
type textarea "Hey [PERSON_NAME] Group Coaching Calls go for 90mins but you're welcome to atte…"
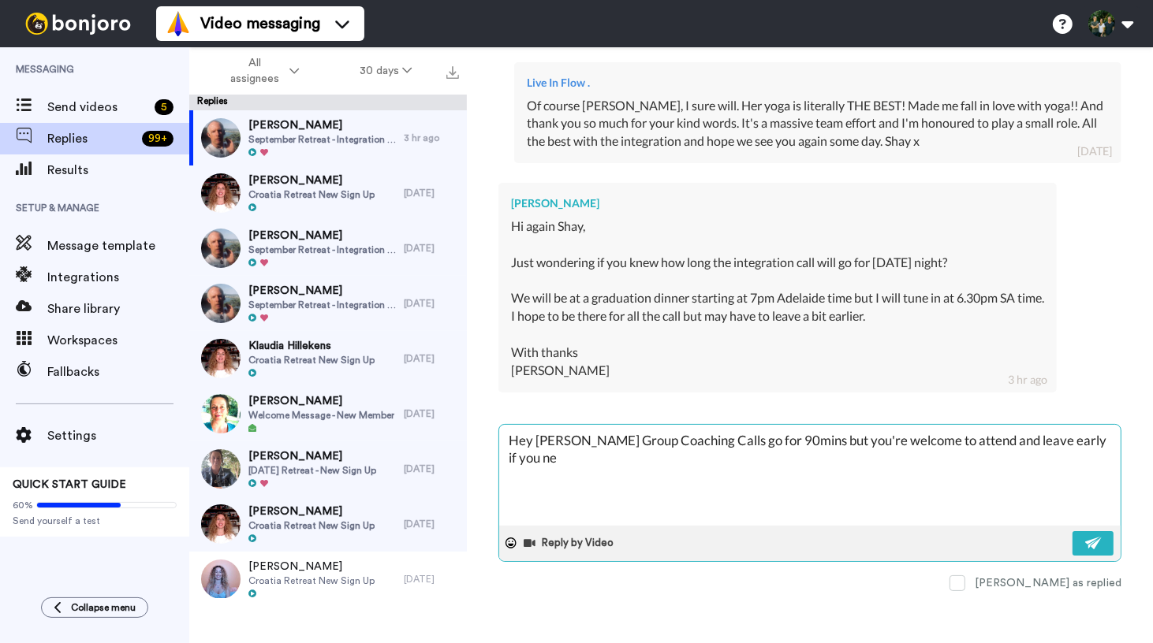
type textarea "x"
type textarea "Hey [PERSON_NAME] Group Coaching Calls go for 90mins but you're welcome to atte…"
click at [1098, 531] on button at bounding box center [1092, 543] width 41 height 24
